Goal: Information Seeking & Learning: Check status

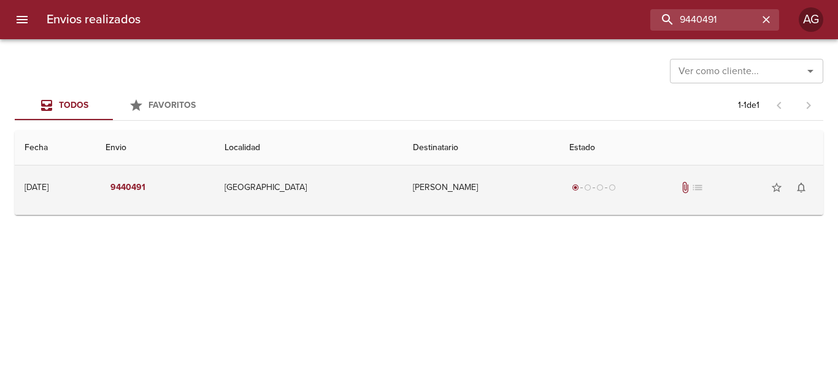
click at [559, 204] on td "radio_button_checked radio_button_unchecked radio_button_unchecked radio_button…" at bounding box center [691, 188] width 264 height 44
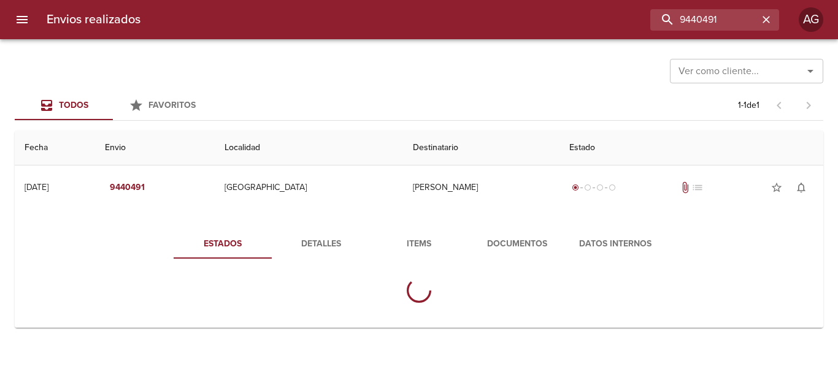
click at [492, 246] on span "Documentos" at bounding box center [516, 244] width 83 height 15
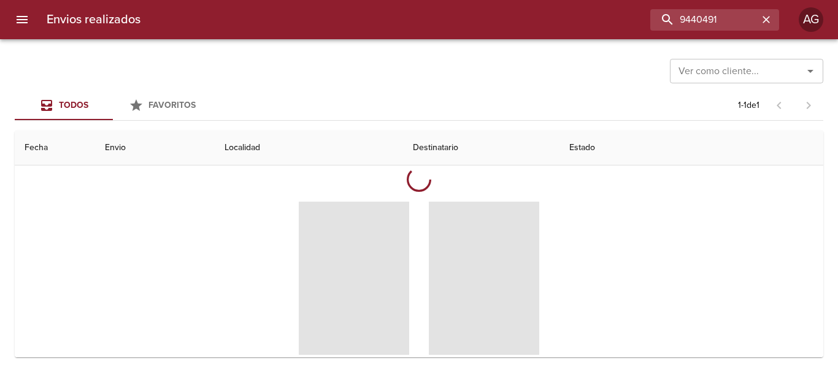
scroll to position [123, 0]
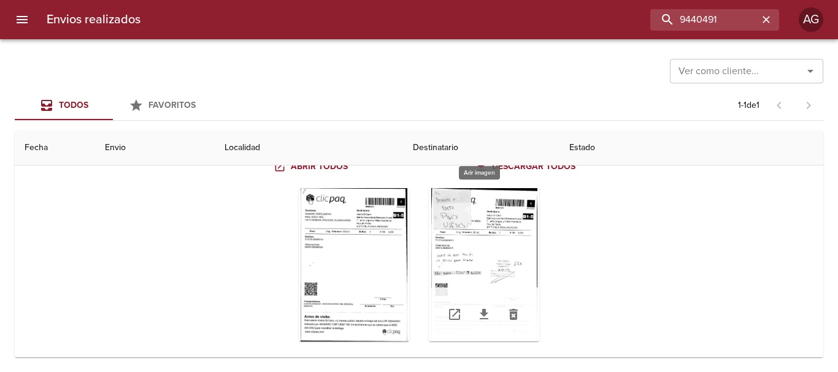
click at [497, 268] on div "Tabla de envíos del cliente" at bounding box center [484, 264] width 110 height 153
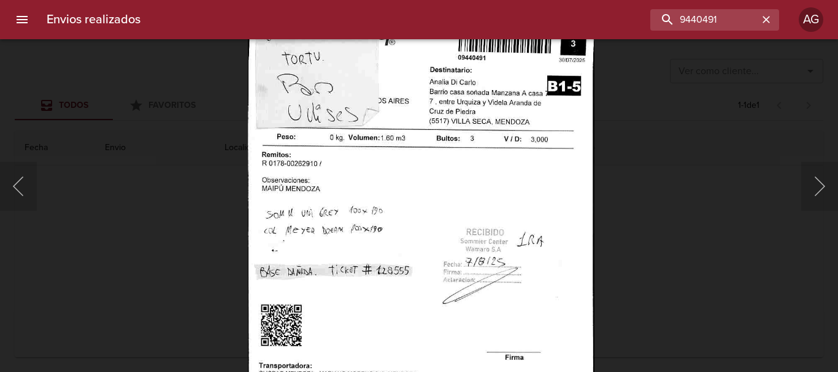
click at [393, 179] on img "Lightbox" at bounding box center [421, 244] width 347 height 502
click at [643, 232] on div "Lightbox" at bounding box center [419, 186] width 838 height 372
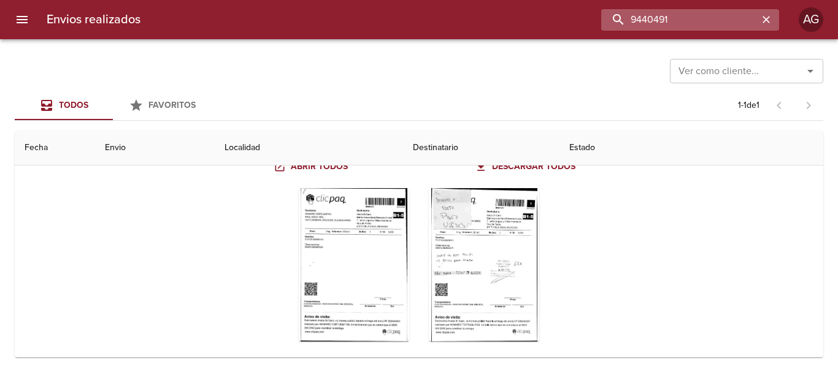
click at [700, 23] on input "9440491" at bounding box center [679, 19] width 157 height 21
paste input "60042"
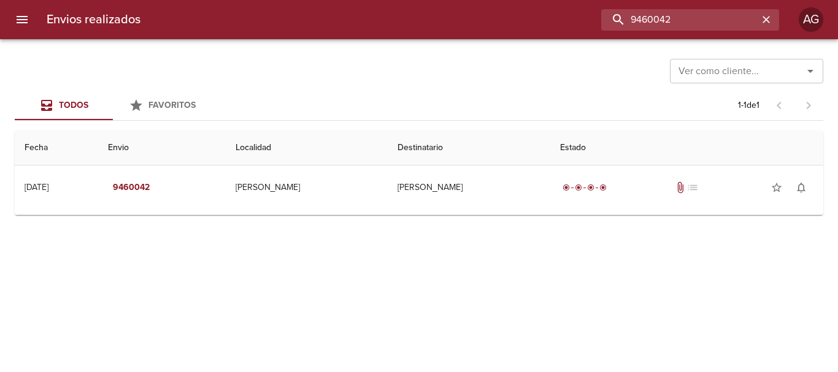
scroll to position [0, 0]
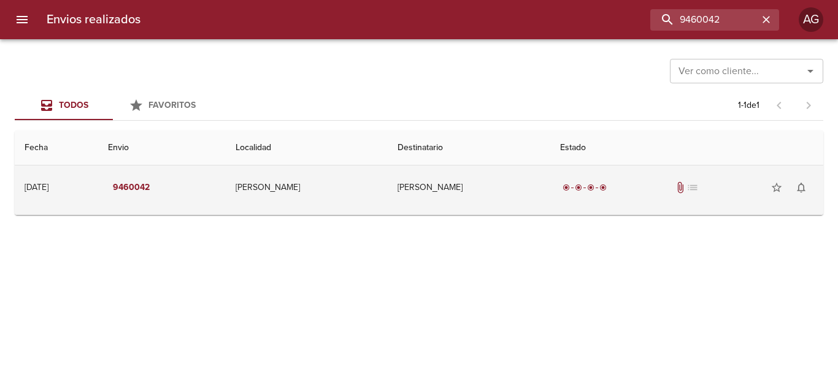
click at [550, 196] on td "[PERSON_NAME]" at bounding box center [469, 188] width 163 height 44
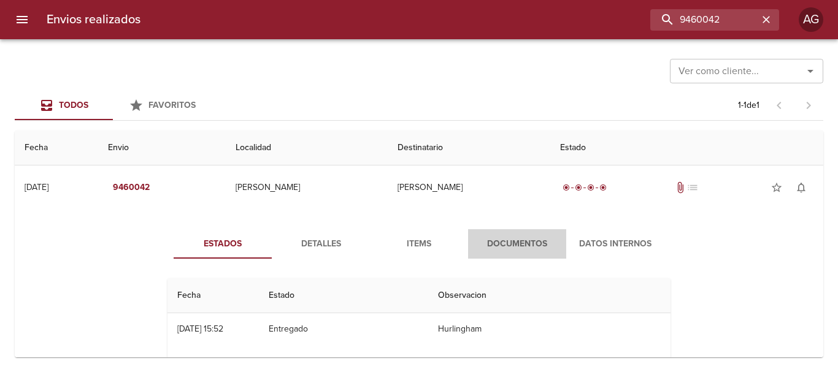
click at [501, 239] on span "Documentos" at bounding box center [516, 244] width 83 height 15
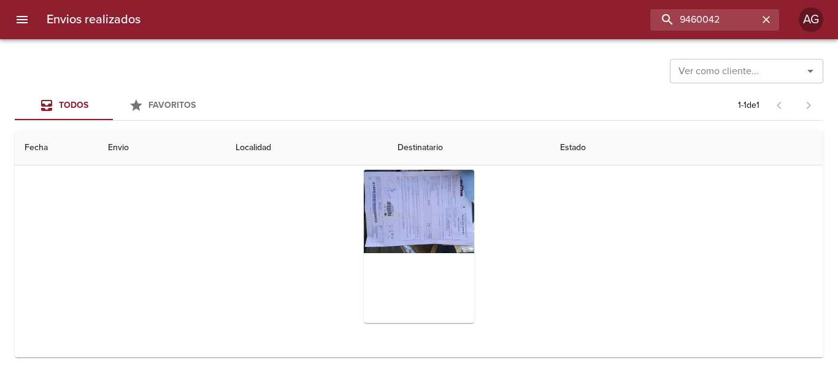
scroll to position [61, 0]
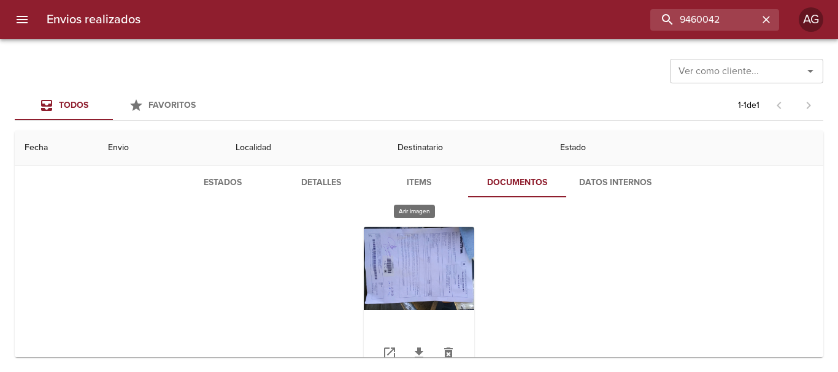
click at [431, 264] on div "Tabla de envíos del cliente" at bounding box center [419, 303] width 110 height 153
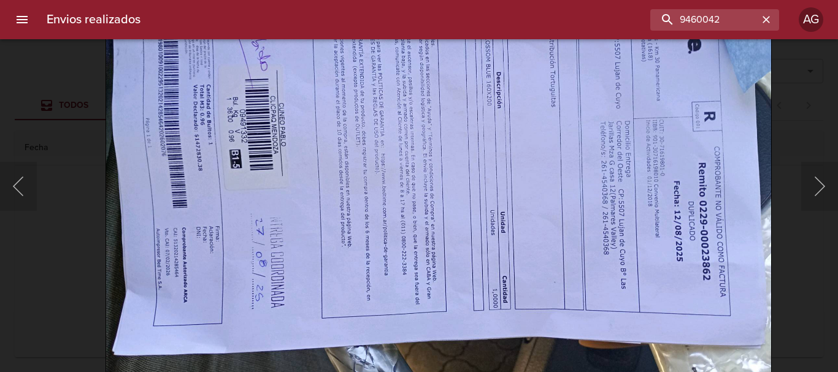
click at [364, 185] on img "Lightbox" at bounding box center [439, 142] width 666 height 502
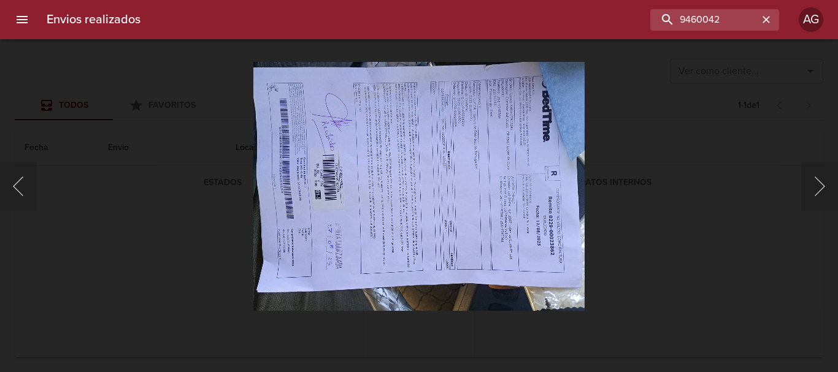
click at [629, 209] on div "Lightbox" at bounding box center [419, 186] width 838 height 372
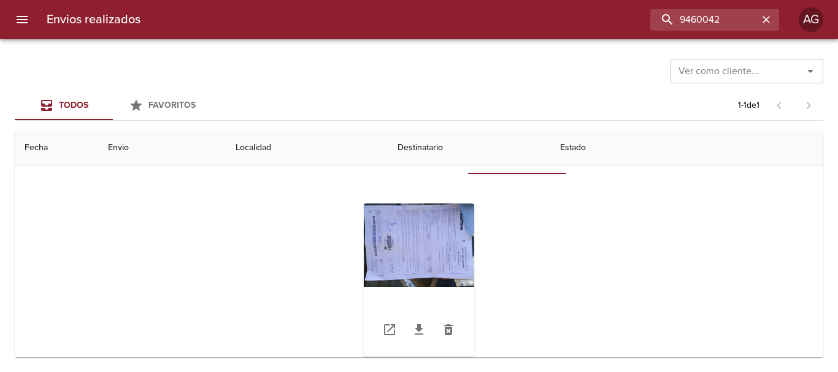
scroll to position [119, 0]
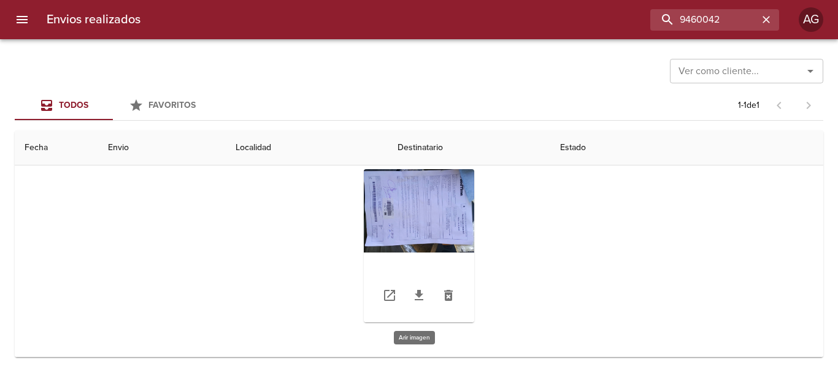
click at [436, 217] on div "Tabla de envíos del cliente" at bounding box center [419, 245] width 110 height 153
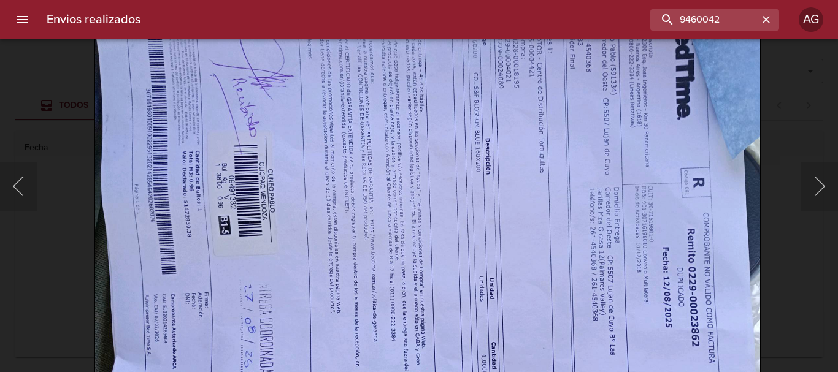
click at [354, 247] on img "Lightbox" at bounding box center [427, 209] width 666 height 502
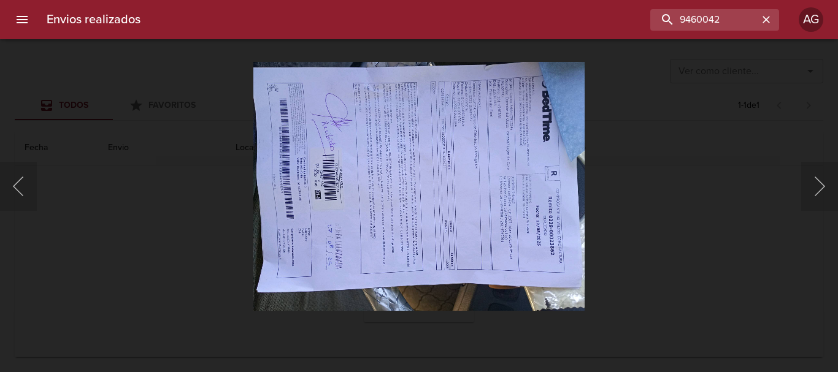
click at [642, 242] on div "Lightbox" at bounding box center [419, 186] width 838 height 372
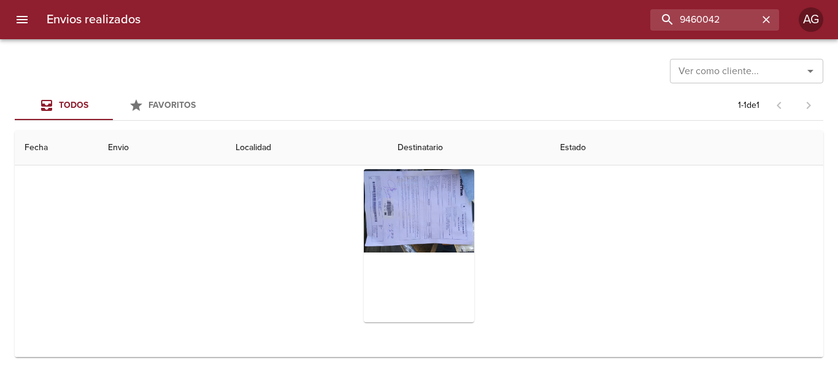
scroll to position [0, 0]
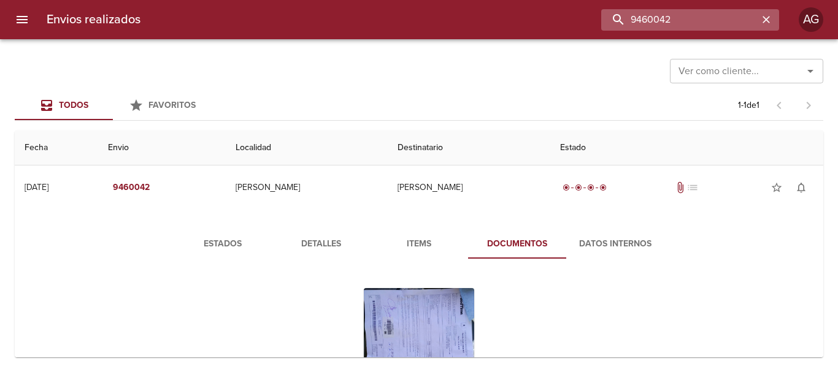
click at [726, 23] on input "9460042" at bounding box center [679, 19] width 157 height 21
type input "[PERSON_NAME]"
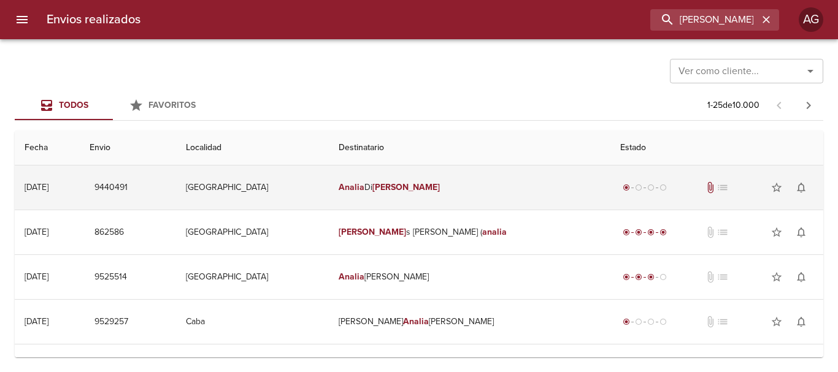
click at [482, 179] on td "[PERSON_NAME]" at bounding box center [470, 188] width 282 height 44
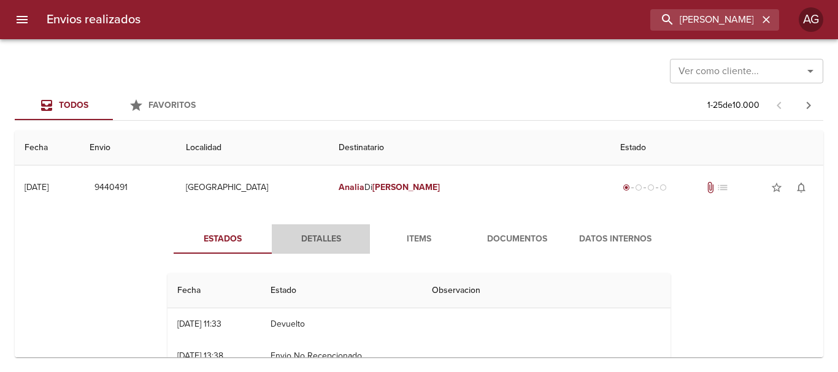
click at [322, 240] on span "Detalles" at bounding box center [320, 239] width 83 height 15
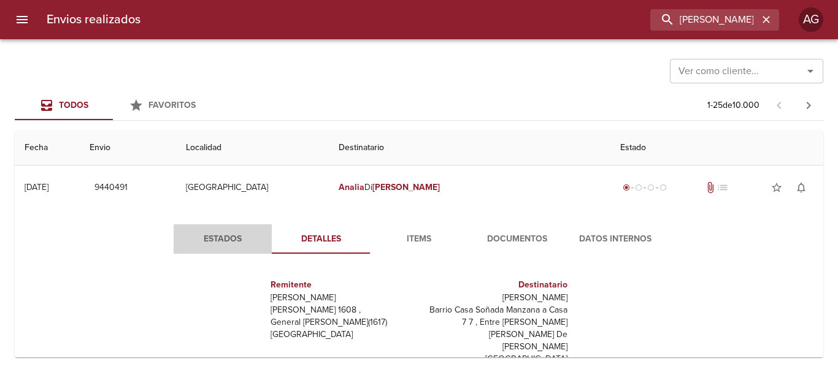
click at [242, 237] on span "Estados" at bounding box center [222, 239] width 83 height 15
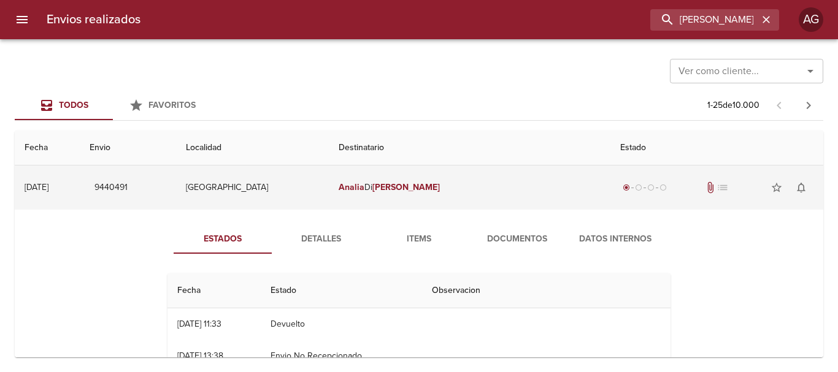
click at [362, 189] on td "[PERSON_NAME]" at bounding box center [470, 188] width 282 height 44
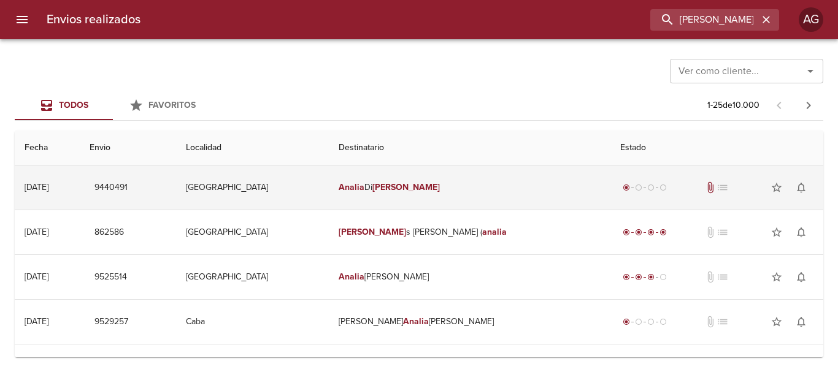
click at [425, 199] on td "[PERSON_NAME]" at bounding box center [470, 188] width 282 height 44
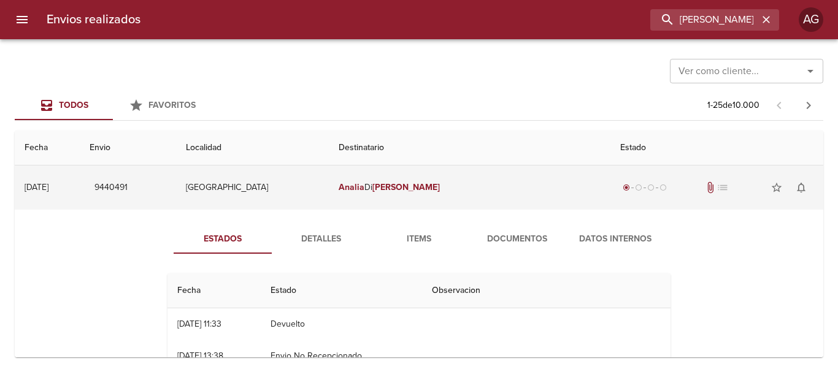
click at [386, 200] on td "[PERSON_NAME]" at bounding box center [470, 188] width 282 height 44
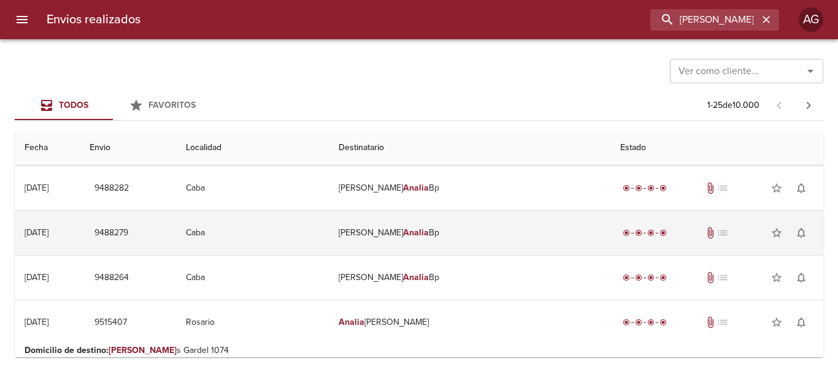
scroll to position [368, 0]
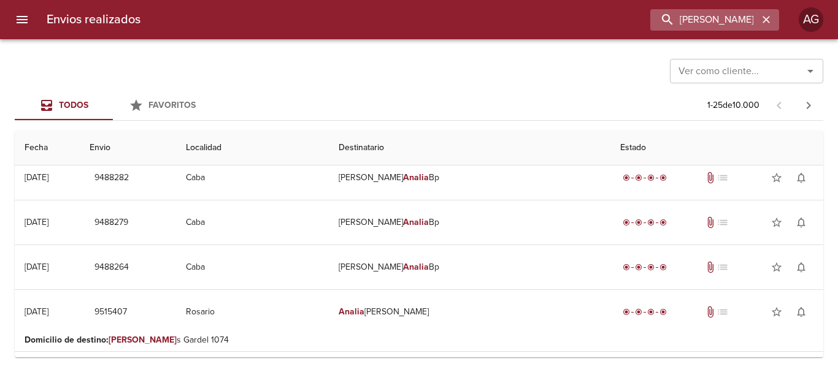
click at [764, 26] on button "button" at bounding box center [766, 20] width 16 height 16
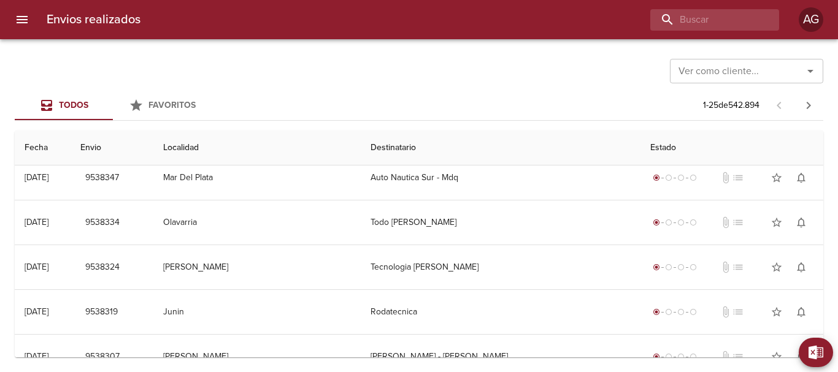
scroll to position [0, 0]
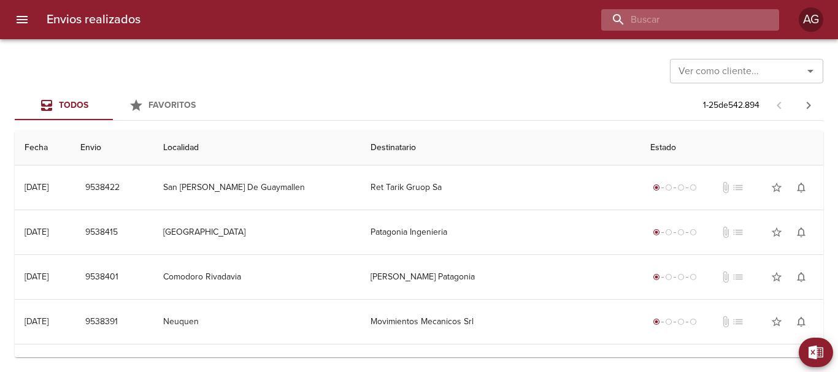
click at [709, 24] on input "buscar" at bounding box center [679, 19] width 157 height 21
paste input "265175"
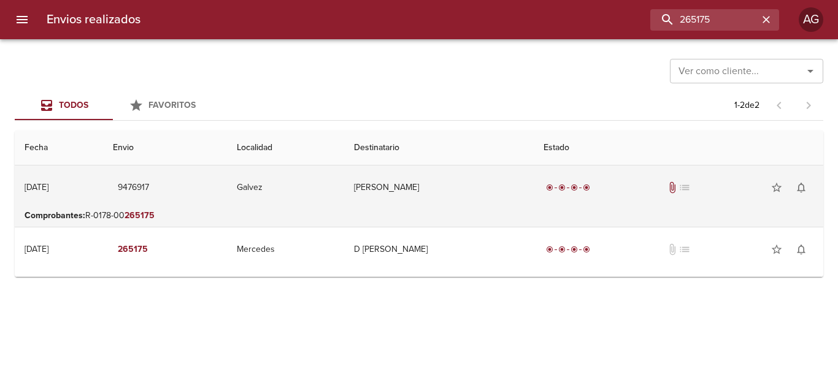
click at [433, 201] on td "[PERSON_NAME]" at bounding box center [439, 188] width 190 height 44
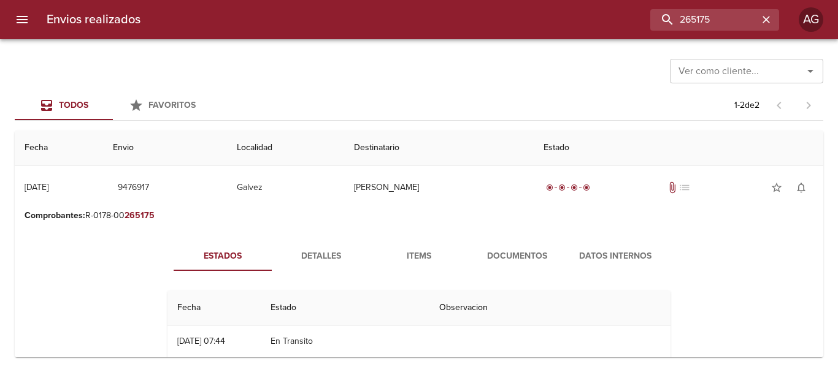
click at [335, 258] on span "Detalles" at bounding box center [320, 256] width 83 height 15
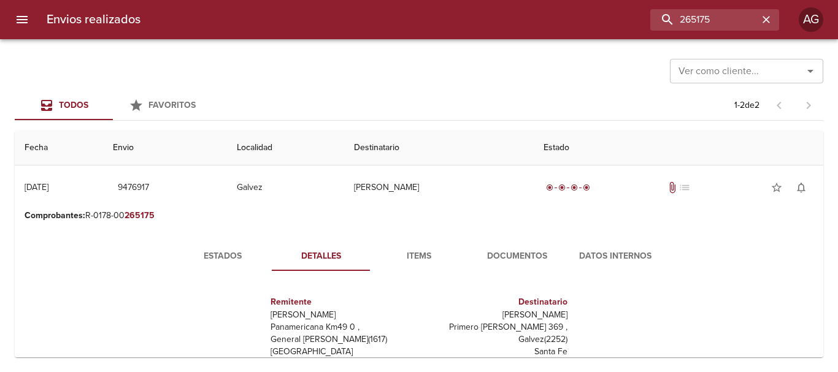
click at [494, 261] on span "Documentos" at bounding box center [516, 256] width 83 height 15
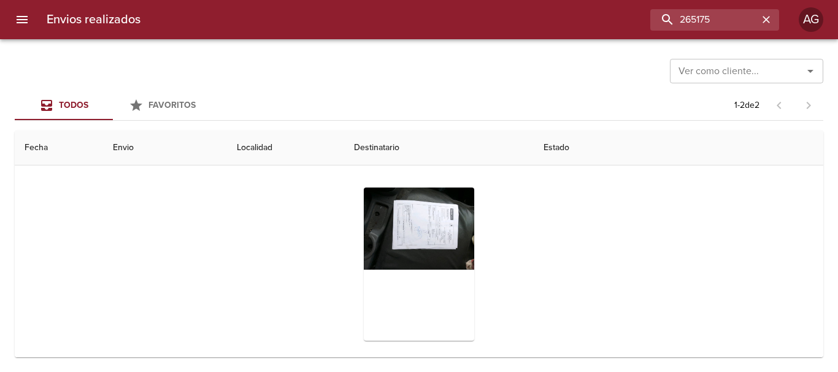
scroll to position [123, 0]
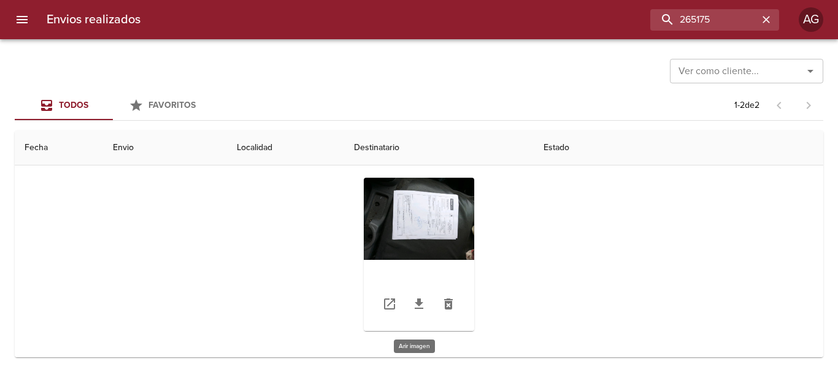
click at [433, 233] on div "Tabla de envíos del cliente" at bounding box center [419, 254] width 110 height 153
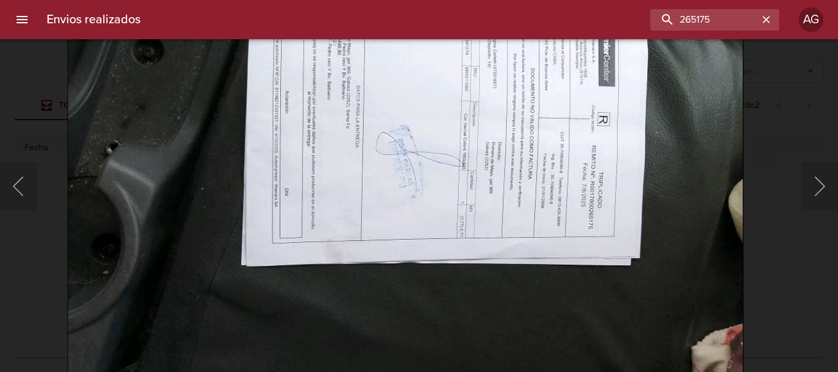
click at [429, 163] on img "Lightbox" at bounding box center [405, 139] width 676 height 502
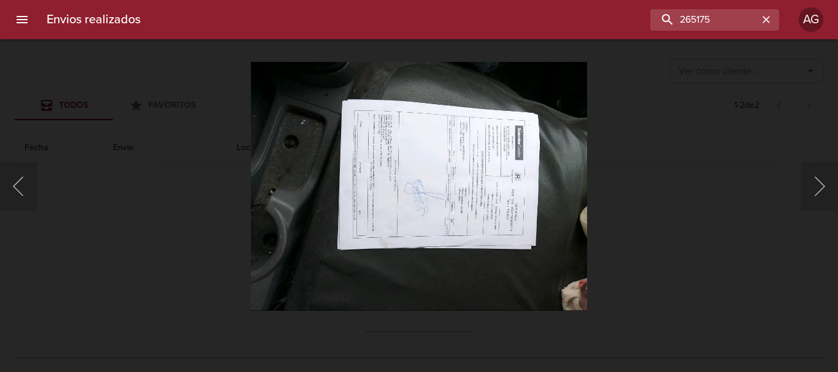
click at [626, 198] on div "Lightbox" at bounding box center [419, 186] width 838 height 372
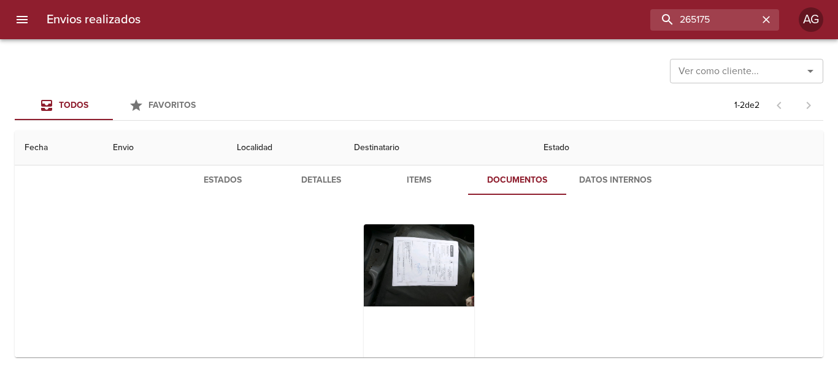
scroll to position [0, 0]
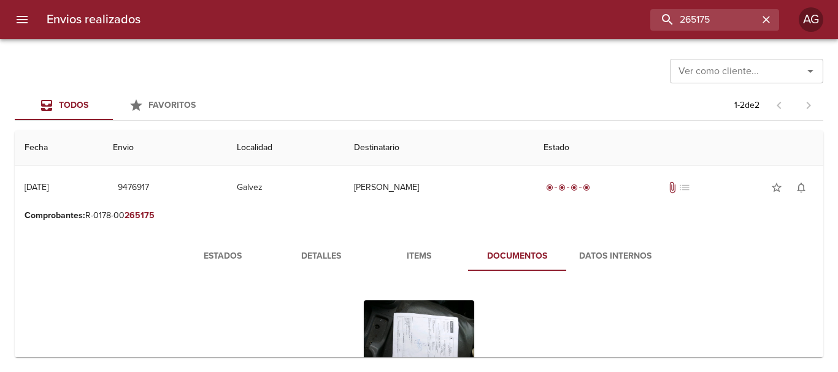
drag, startPoint x: 497, startPoint y: 191, endPoint x: 588, endPoint y: 147, distance: 100.7
click at [498, 188] on td "[PERSON_NAME]" at bounding box center [439, 188] width 190 height 44
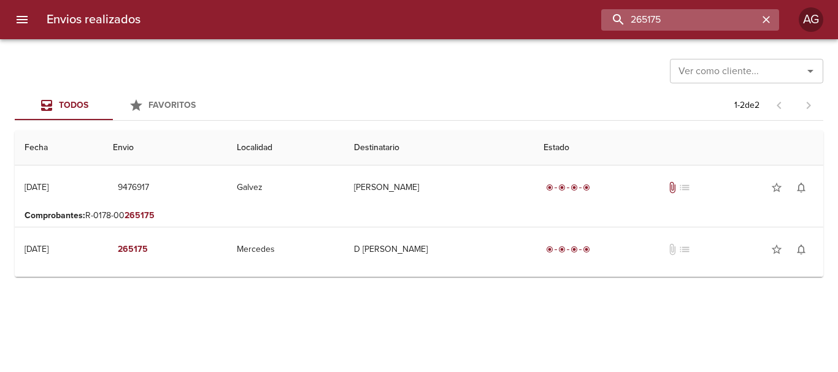
click at [720, 26] on input "265175" at bounding box center [679, 19] width 157 height 21
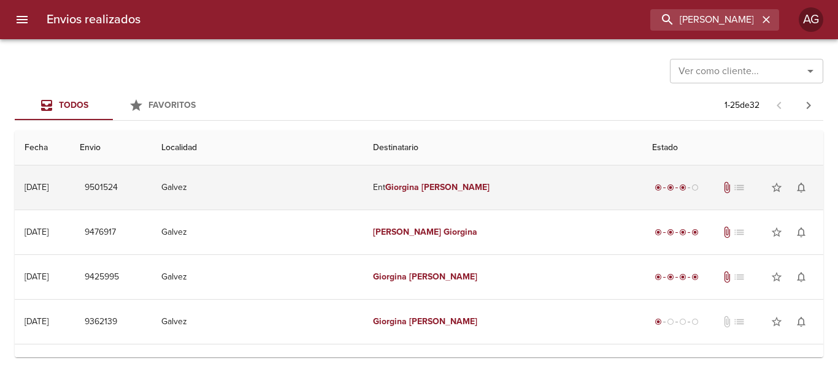
click at [442, 194] on td "Ent [PERSON_NAME]" at bounding box center [502, 188] width 279 height 44
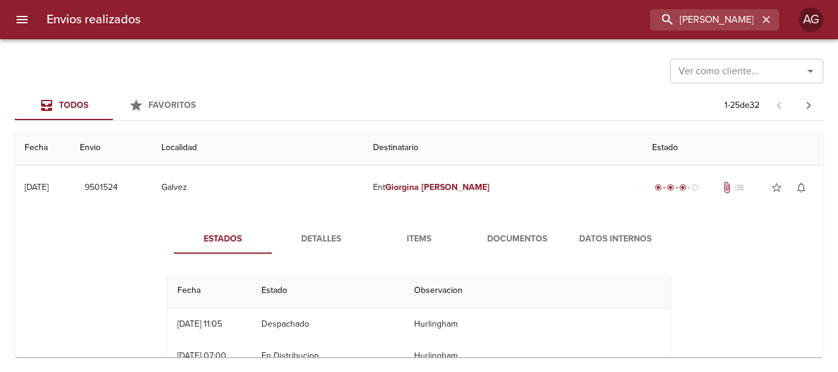
click at [421, 245] on span "Items" at bounding box center [418, 239] width 83 height 15
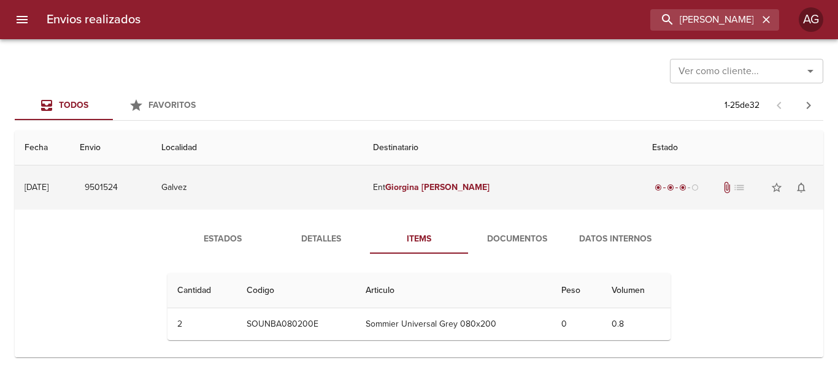
click at [419, 190] on em "Giorgina" at bounding box center [402, 187] width 34 height 10
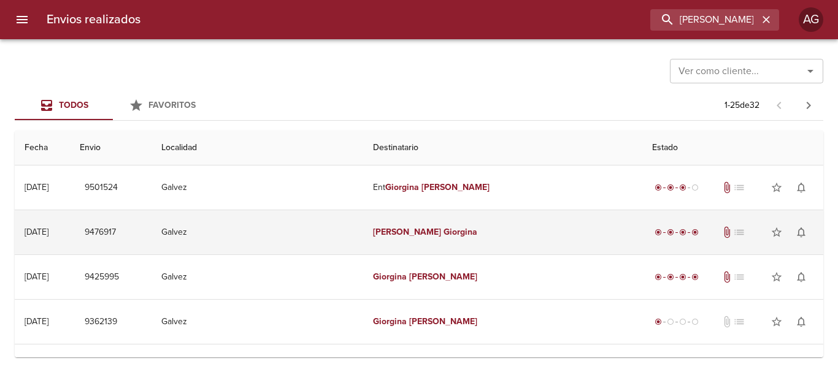
click at [433, 248] on td "[PERSON_NAME]" at bounding box center [502, 232] width 279 height 44
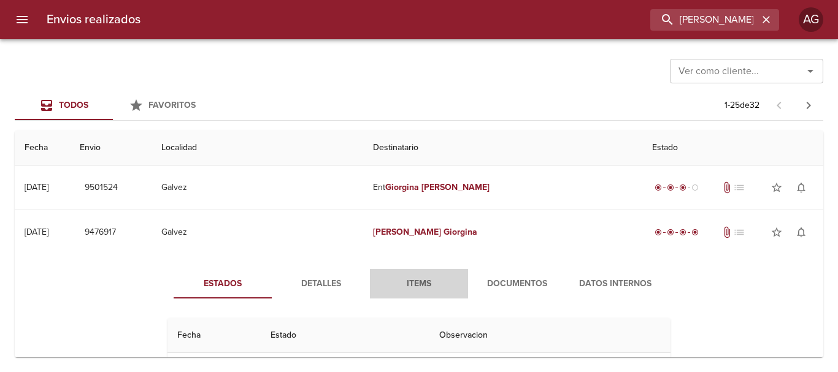
click at [426, 288] on span "Items" at bounding box center [418, 284] width 83 height 15
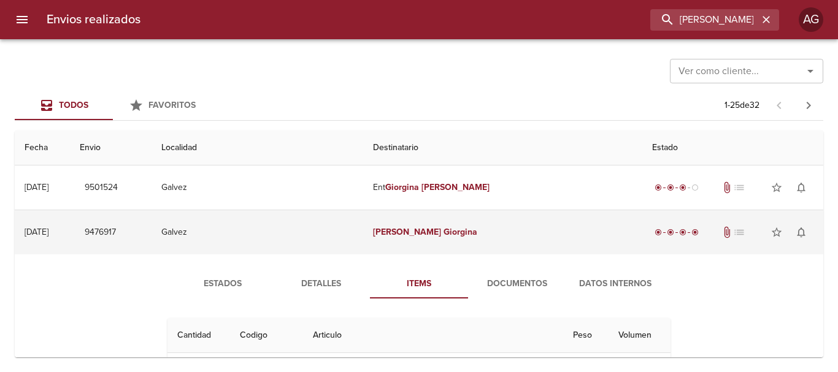
click at [432, 243] on td "[PERSON_NAME]" at bounding box center [502, 232] width 279 height 44
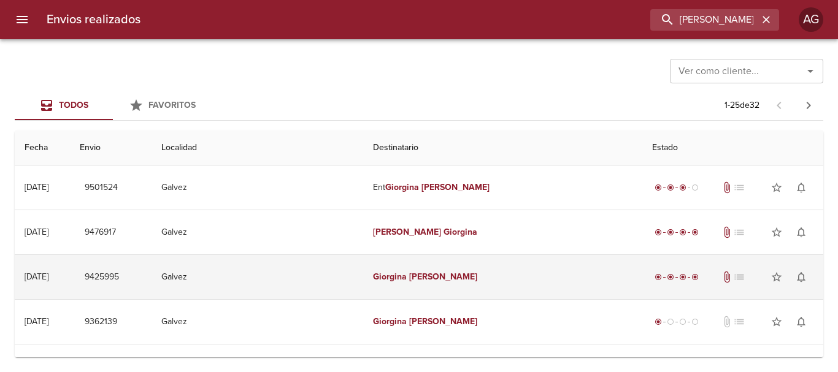
click at [428, 283] on td "[PERSON_NAME]" at bounding box center [502, 277] width 279 height 44
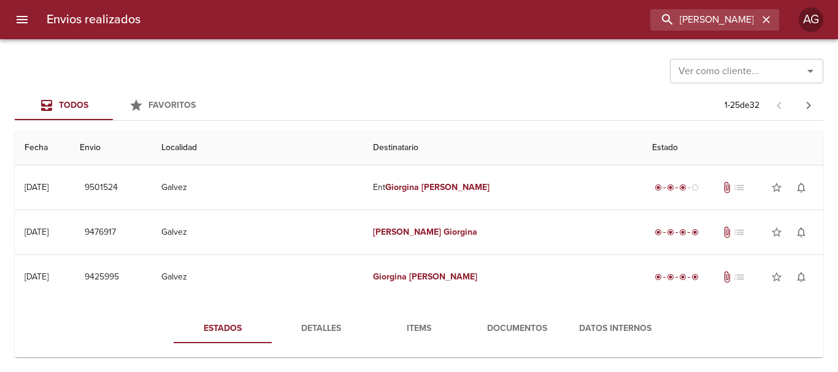
click at [407, 324] on span "Items" at bounding box center [418, 328] width 83 height 15
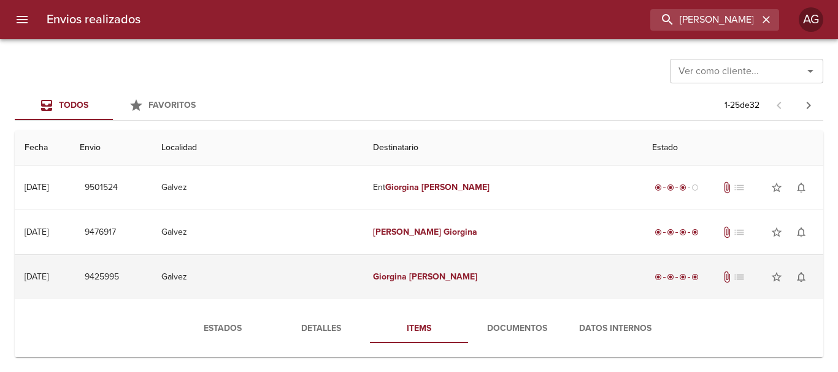
click at [440, 283] on td "[PERSON_NAME]" at bounding box center [502, 277] width 279 height 44
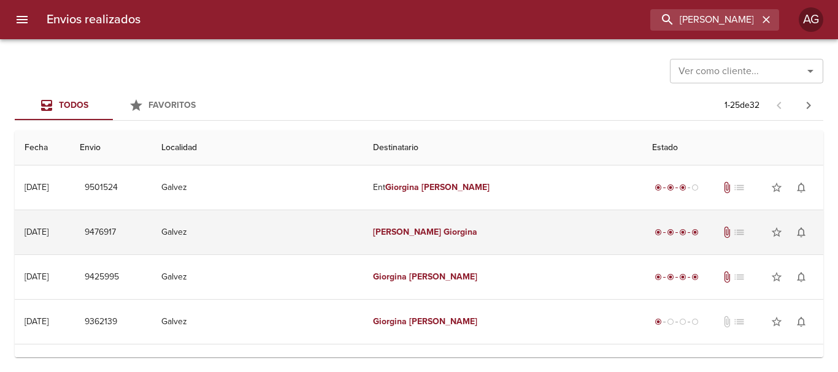
click at [427, 239] on td "[PERSON_NAME]" at bounding box center [502, 232] width 279 height 44
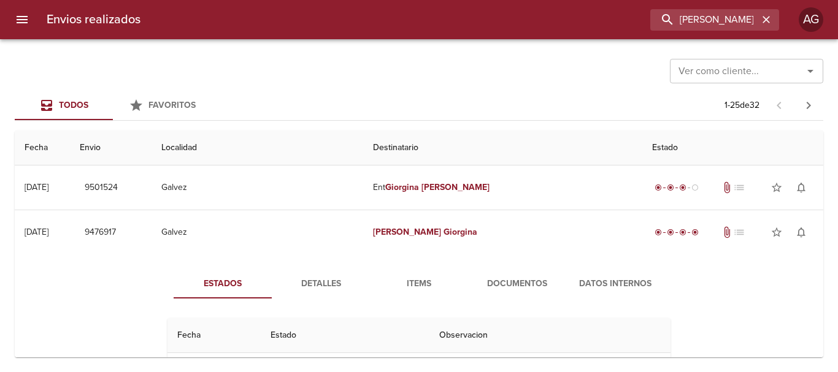
click at [412, 275] on button "Items" at bounding box center [419, 283] width 98 height 29
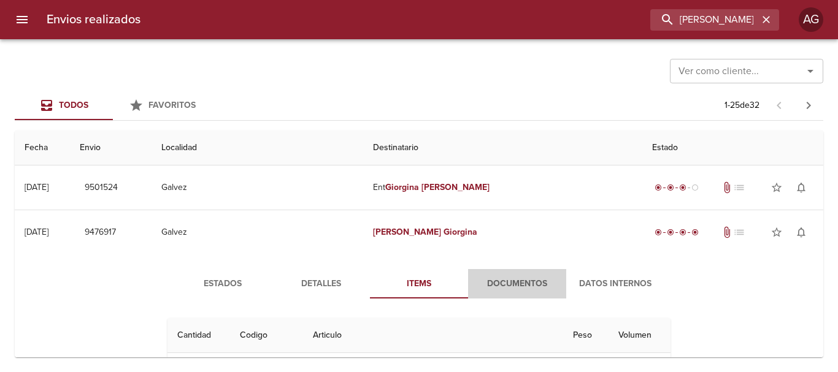
click at [521, 293] on button "Documentos" at bounding box center [517, 283] width 98 height 29
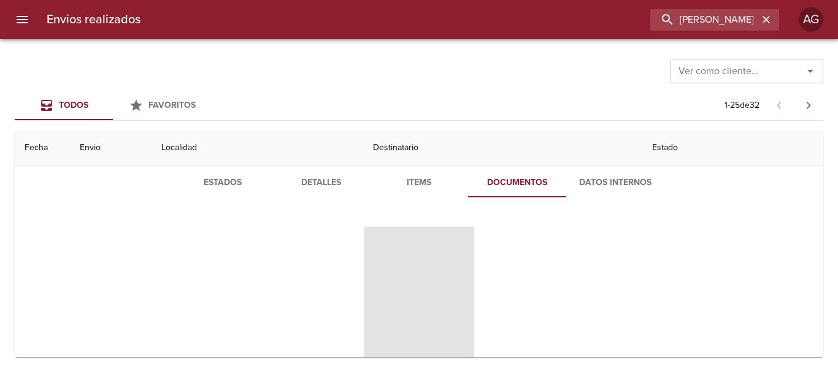
scroll to position [123, 0]
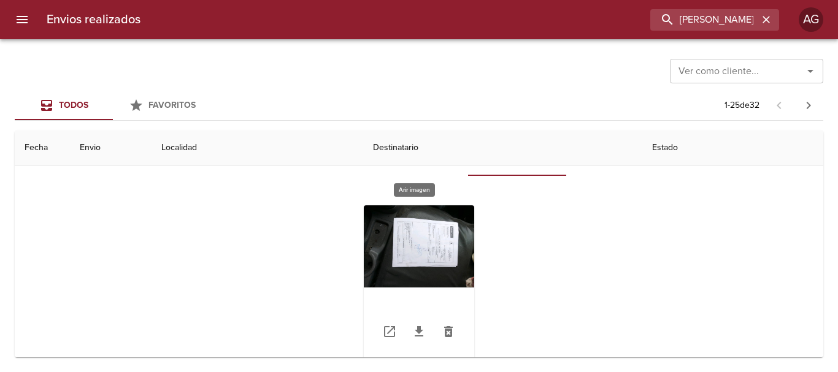
click at [451, 266] on div "Tabla de envíos del cliente" at bounding box center [419, 281] width 110 height 153
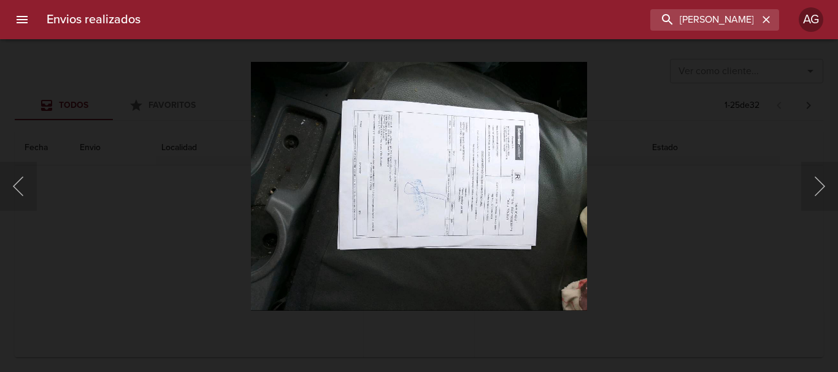
click at [617, 237] on div "Lightbox" at bounding box center [419, 186] width 838 height 372
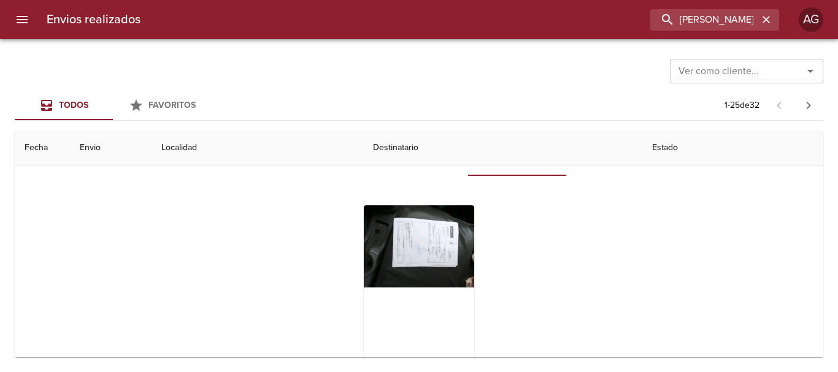
scroll to position [0, 0]
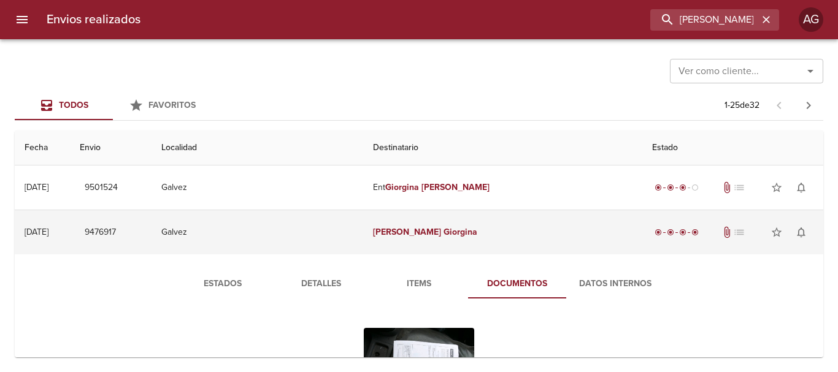
click at [524, 236] on td "[PERSON_NAME]" at bounding box center [502, 232] width 279 height 44
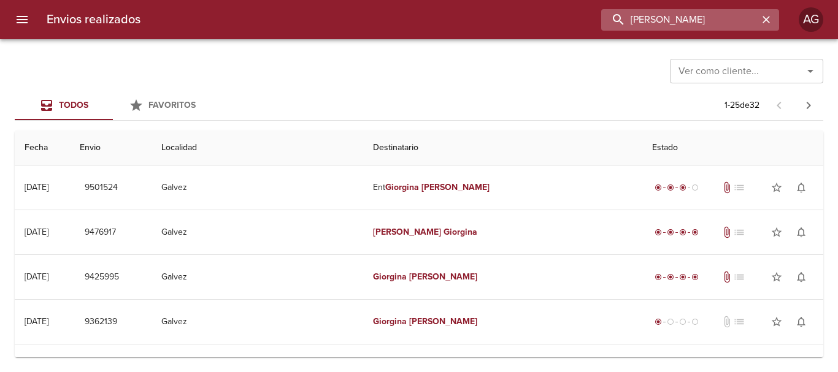
click at [710, 21] on input "[PERSON_NAME]" at bounding box center [679, 19] width 157 height 21
paste input "9515257"
type input "9515257"
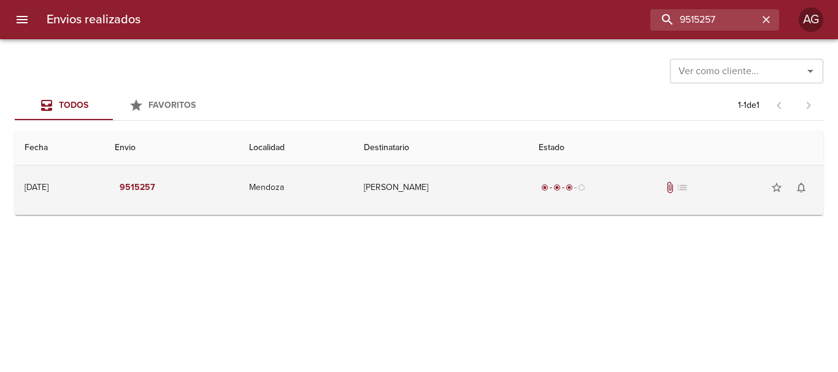
click at [553, 181] on div "radio_button_checked radio_button_checked radio_button_checked radio_button_unc…" at bounding box center [676, 187] width 275 height 25
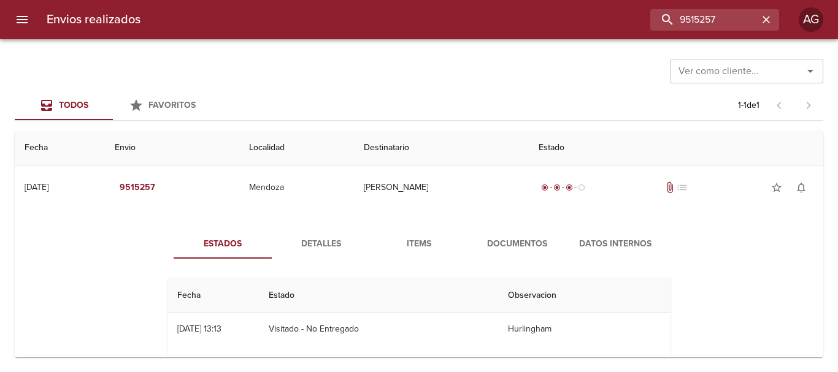
click at [538, 244] on span "Documentos" at bounding box center [516, 244] width 83 height 15
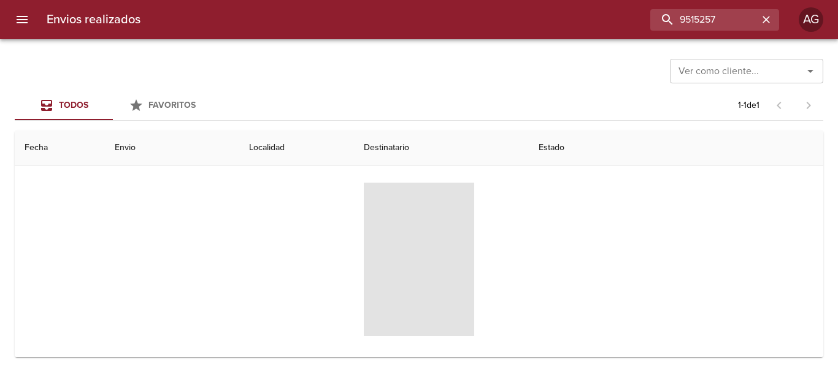
scroll to position [119, 0]
